Goal: Subscribe to service/newsletter

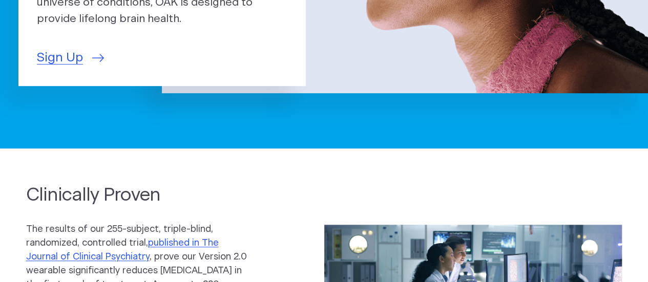
scroll to position [308, 0]
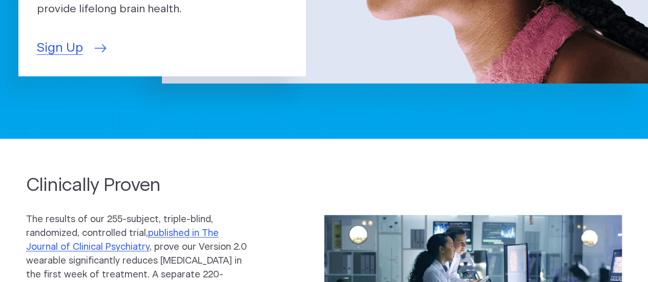
click at [85, 42] on link "Sign Up" at bounding box center [70, 48] width 67 height 19
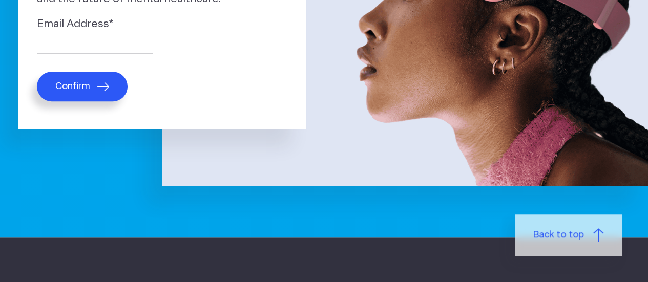
scroll to position [103, 0]
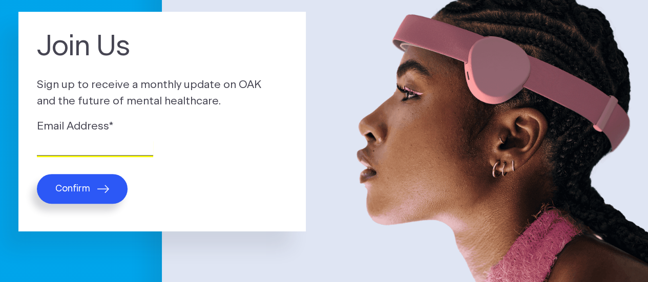
click at [97, 152] on input "Email Address *" at bounding box center [95, 148] width 116 height 16
type input "candice.capotorto@carelon.com"
click at [104, 190] on icon "submit" at bounding box center [103, 189] width 12 height 8
click at [104, 189] on icon "submit" at bounding box center [103, 189] width 12 height 8
click at [99, 197] on button "Confirm" at bounding box center [82, 189] width 91 height 30
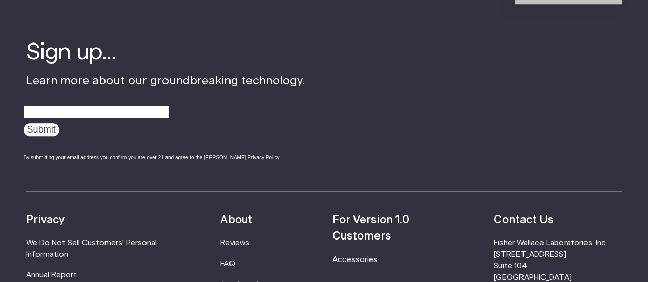
scroll to position [513, 0]
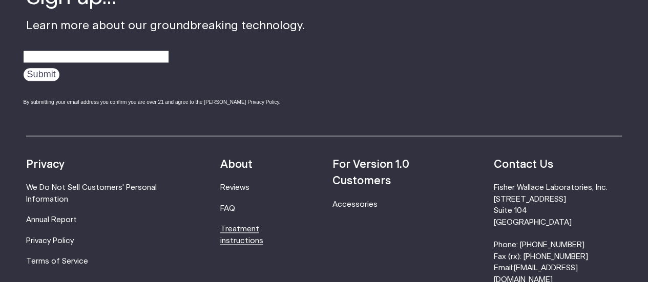
click at [234, 228] on link "Treatment instructions" at bounding box center [241, 235] width 43 height 19
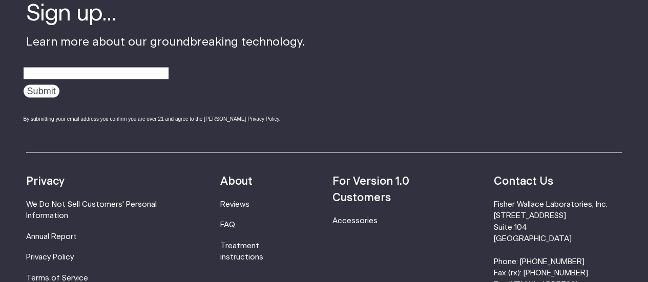
scroll to position [3071, 0]
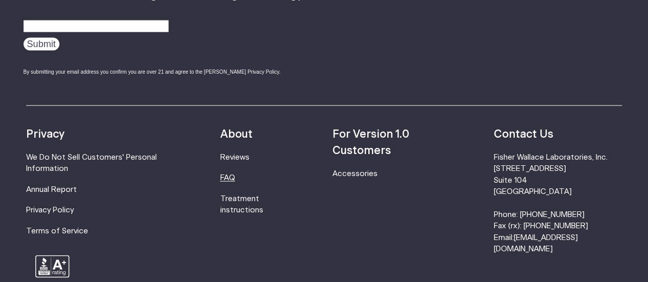
click at [235, 177] on link "FAQ" at bounding box center [227, 178] width 15 height 8
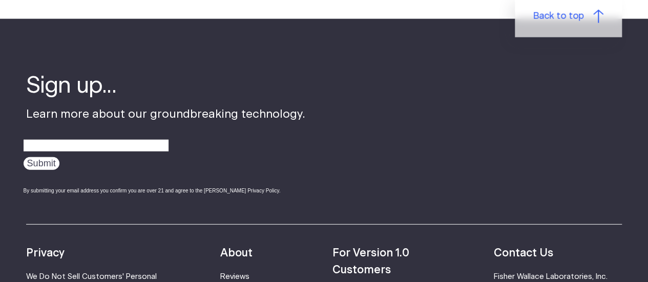
scroll to position [1333, 0]
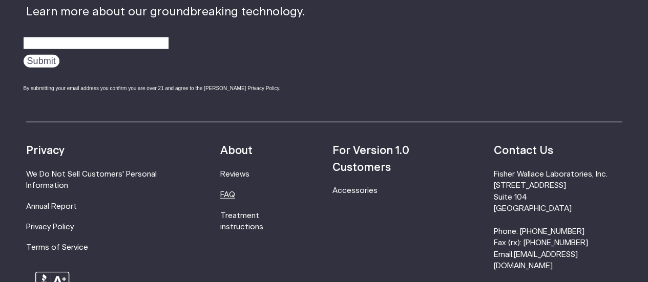
click at [233, 192] on link "FAQ" at bounding box center [227, 195] width 15 height 8
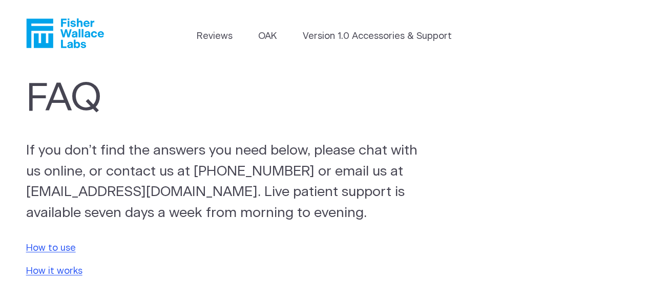
click at [270, 47] on header "Reviews OAK Version 1.0 Accessories & Support" at bounding box center [324, 33] width 648 height 67
click at [272, 38] on link "OAK" at bounding box center [267, 37] width 18 height 14
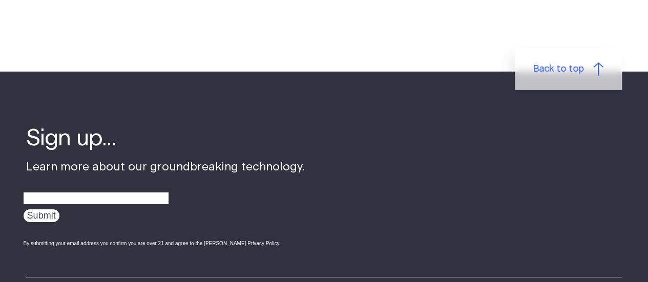
scroll to position [1640, 0]
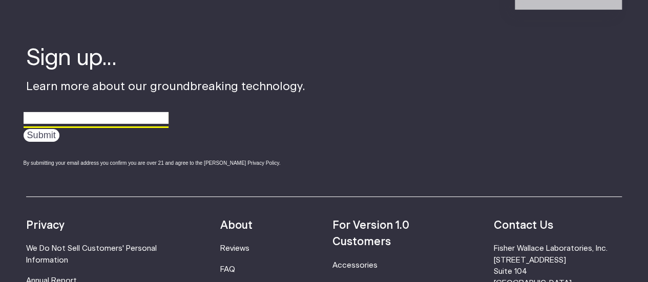
click at [133, 120] on input "email" at bounding box center [96, 119] width 145 height 16
type input "[PERSON_NAME][EMAIL_ADDRESS][PERSON_NAME][DOMAIN_NAME]"
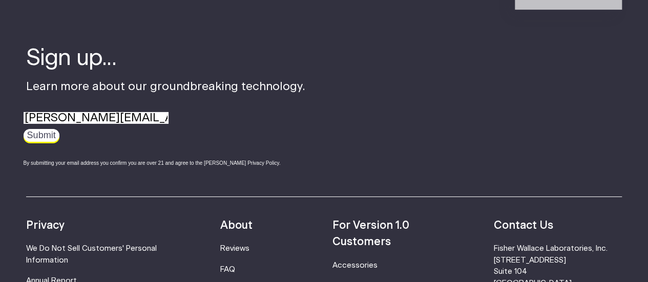
click at [50, 141] on input "Submit" at bounding box center [42, 135] width 36 height 13
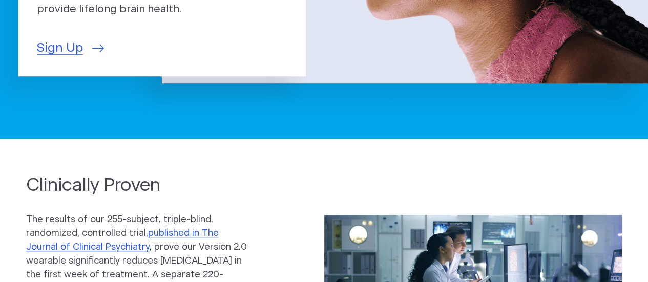
scroll to position [103, 0]
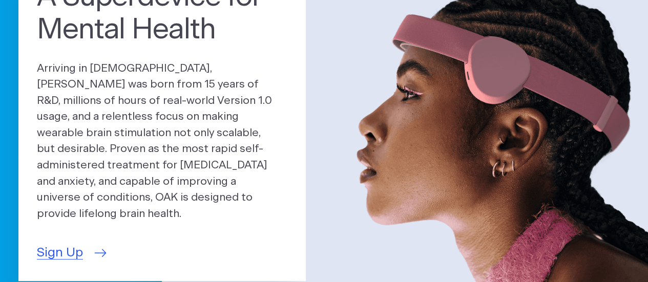
click at [44, 249] on span "Sign Up" at bounding box center [60, 253] width 46 height 19
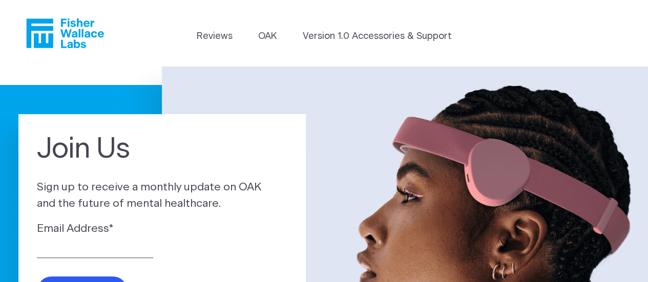
click at [49, 240] on div "Email Address *" at bounding box center [162, 239] width 251 height 37
click at [52, 247] on input "Email Address *" at bounding box center [95, 250] width 116 height 16
type input "[PERSON_NAME][EMAIL_ADDRESS][PERSON_NAME][DOMAIN_NAME]"
click at [81, 273] on div "Email Address * [PERSON_NAME][EMAIL_ADDRESS][PERSON_NAME][DOMAIN_NAME] Confirm" at bounding box center [162, 264] width 251 height 86
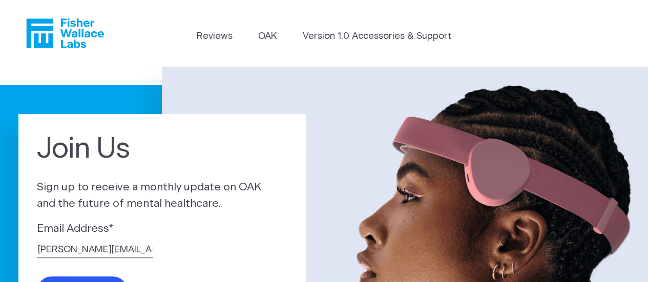
scroll to position [103, 0]
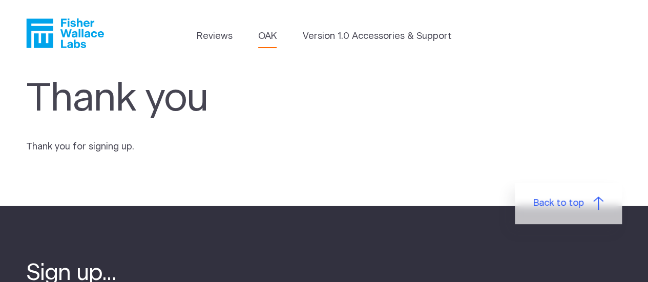
click at [263, 30] on link "OAK" at bounding box center [267, 37] width 18 height 14
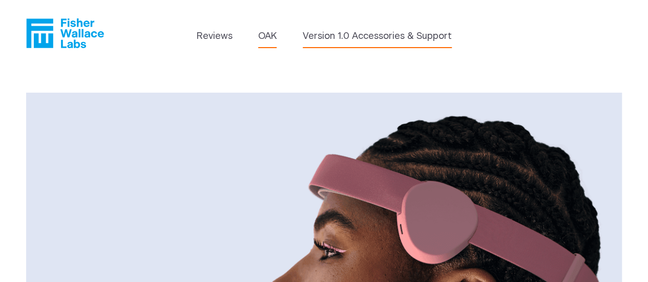
click at [429, 37] on link "Version 1.0 Accessories & Support" at bounding box center [377, 37] width 149 height 14
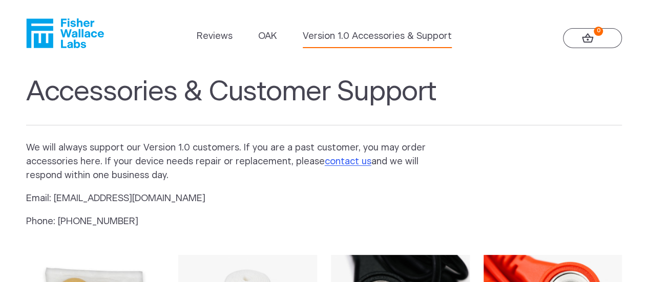
click at [282, 34] on ul "Reviews OAK Version 1.0 Accessories & Support" at bounding box center [323, 39] width 255 height 18
click at [277, 41] on link "OAK" at bounding box center [267, 37] width 18 height 14
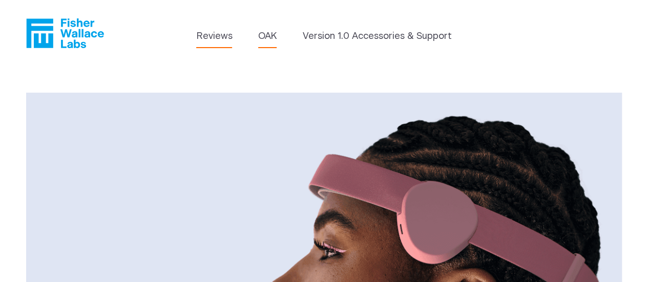
click at [203, 34] on link "Reviews" at bounding box center [214, 37] width 36 height 14
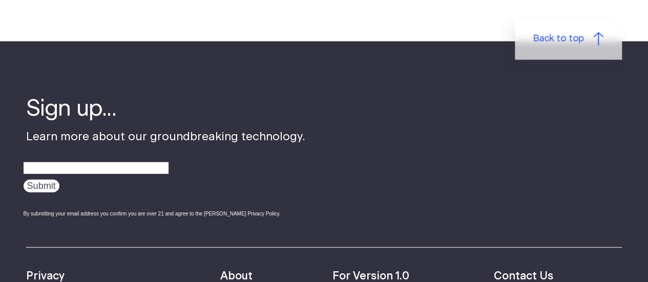
scroll to position [1333, 0]
